Goal: Understand process/instructions: Learn how to perform a task or action

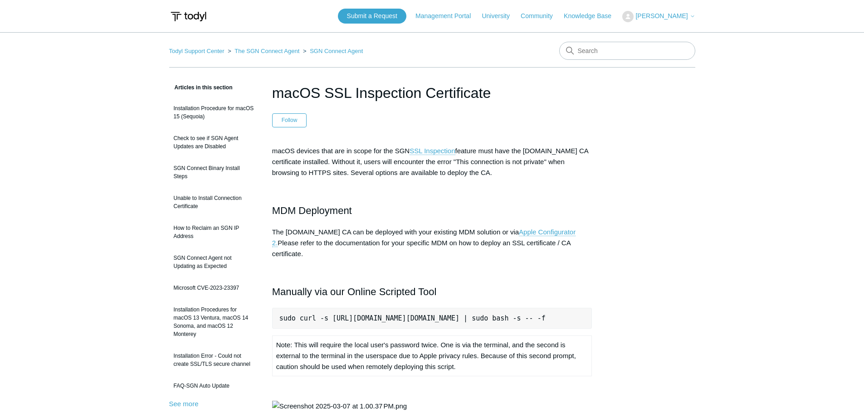
scroll to position [0, 12]
drag, startPoint x: 279, startPoint y: 308, endPoint x: 651, endPoint y: 310, distance: 371.7
copy pre "sudo curl -s [URL][DOMAIN_NAME][DOMAIN_NAME] | sudo bash -s -- -f"
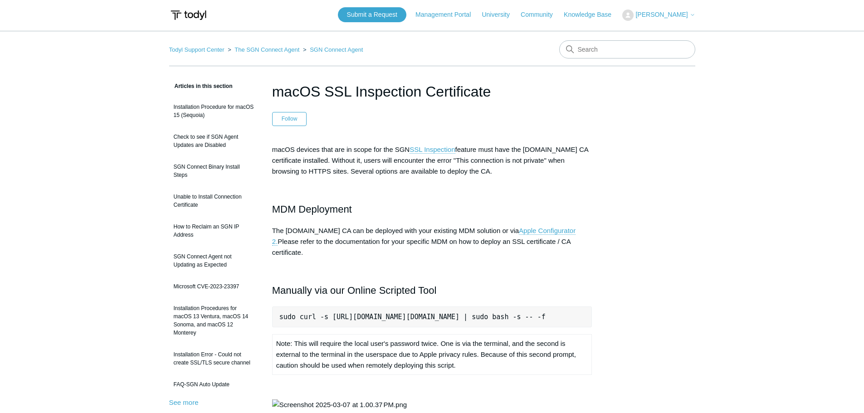
scroll to position [0, 0]
click at [357, 308] on pre "sudo curl -s [URL][DOMAIN_NAME][DOMAIN_NAME] | sudo bash -s -- -f" at bounding box center [432, 318] width 320 height 21
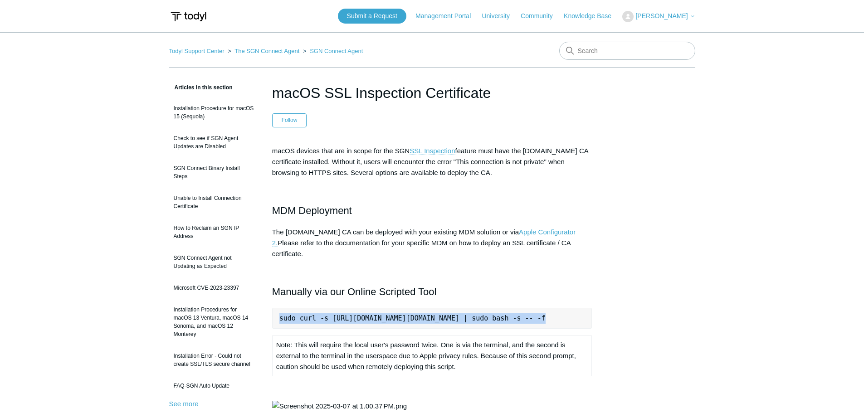
click at [357, 308] on pre "sudo curl -s [URL][DOMAIN_NAME][DOMAIN_NAME] | sudo bash -s -- -f" at bounding box center [432, 318] width 320 height 21
copy pre "sudo curl -s [URL][DOMAIN_NAME][DOMAIN_NAME] | sudo bash -s -- -f"
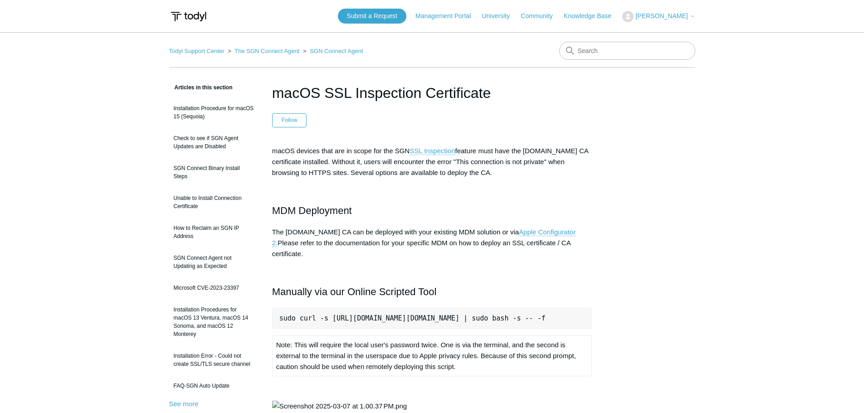
click at [452, 284] on h2 "Manually via our Online Scripted Tool" at bounding box center [432, 292] width 320 height 16
click at [392, 308] on pre "sudo curl -s [URL][DOMAIN_NAME][DOMAIN_NAME] | sudo bash -s -- -f" at bounding box center [432, 318] width 320 height 21
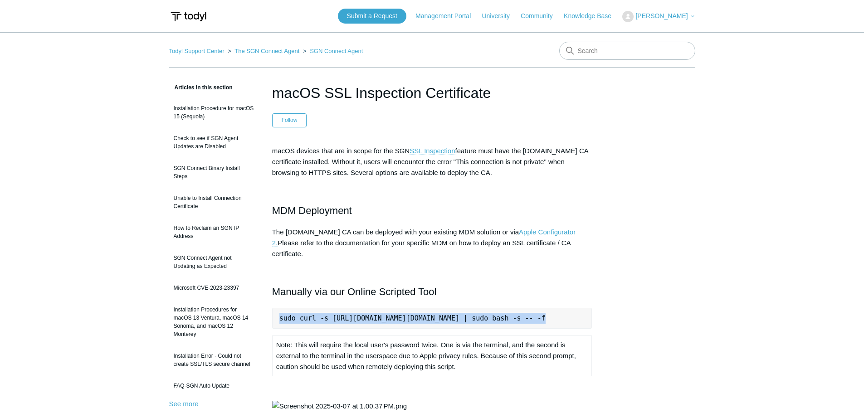
click at [392, 308] on pre "sudo curl -s [URL][DOMAIN_NAME][DOMAIN_NAME] | sudo bash -s -- -f" at bounding box center [432, 318] width 320 height 21
copy pre "sudo curl -s [URL][DOMAIN_NAME][DOMAIN_NAME] | sudo bash -s -- -f"
